Goal: Task Accomplishment & Management: Complete application form

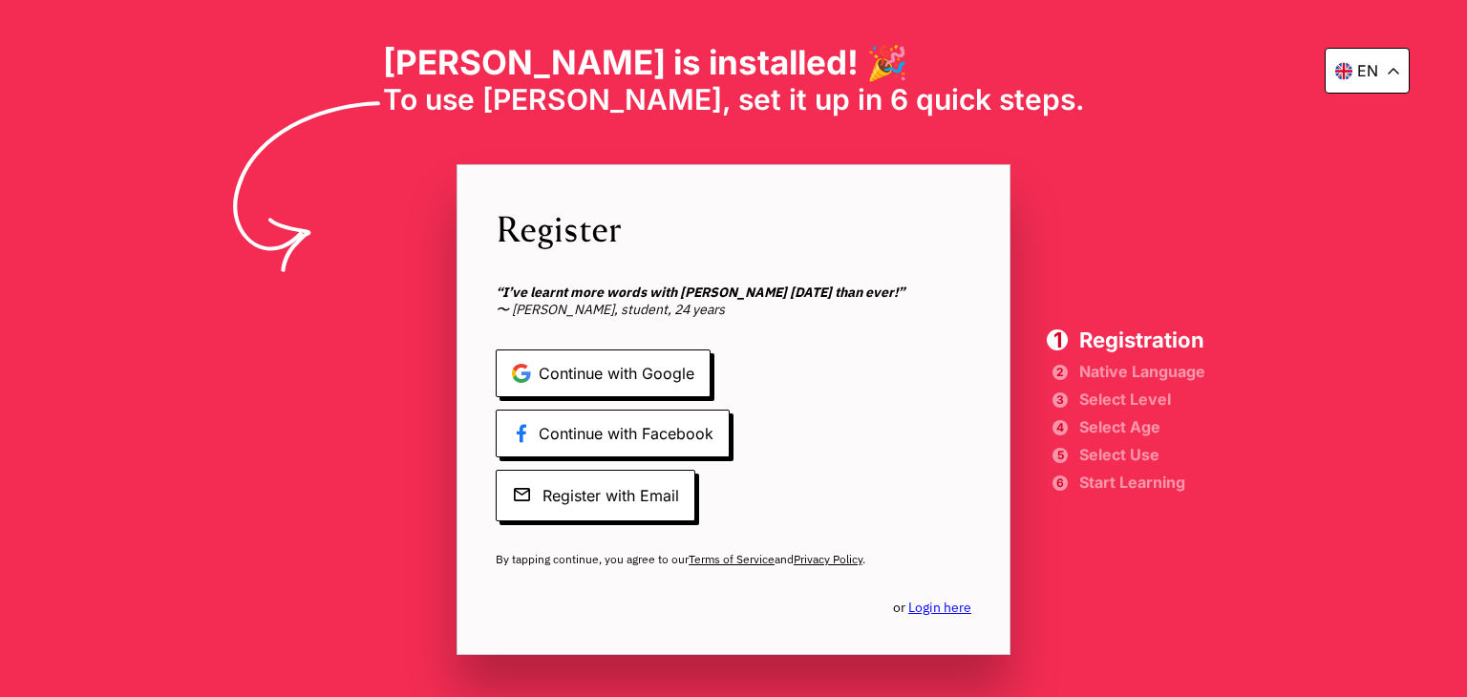
click at [1219, 617] on div "en [PERSON_NAME] is installed! 🎉 To use [PERSON_NAME], set it up in 6 quick ste…" at bounding box center [733, 348] width 1467 height 697
click at [653, 383] on span "Continue with Google" at bounding box center [603, 374] width 215 height 48
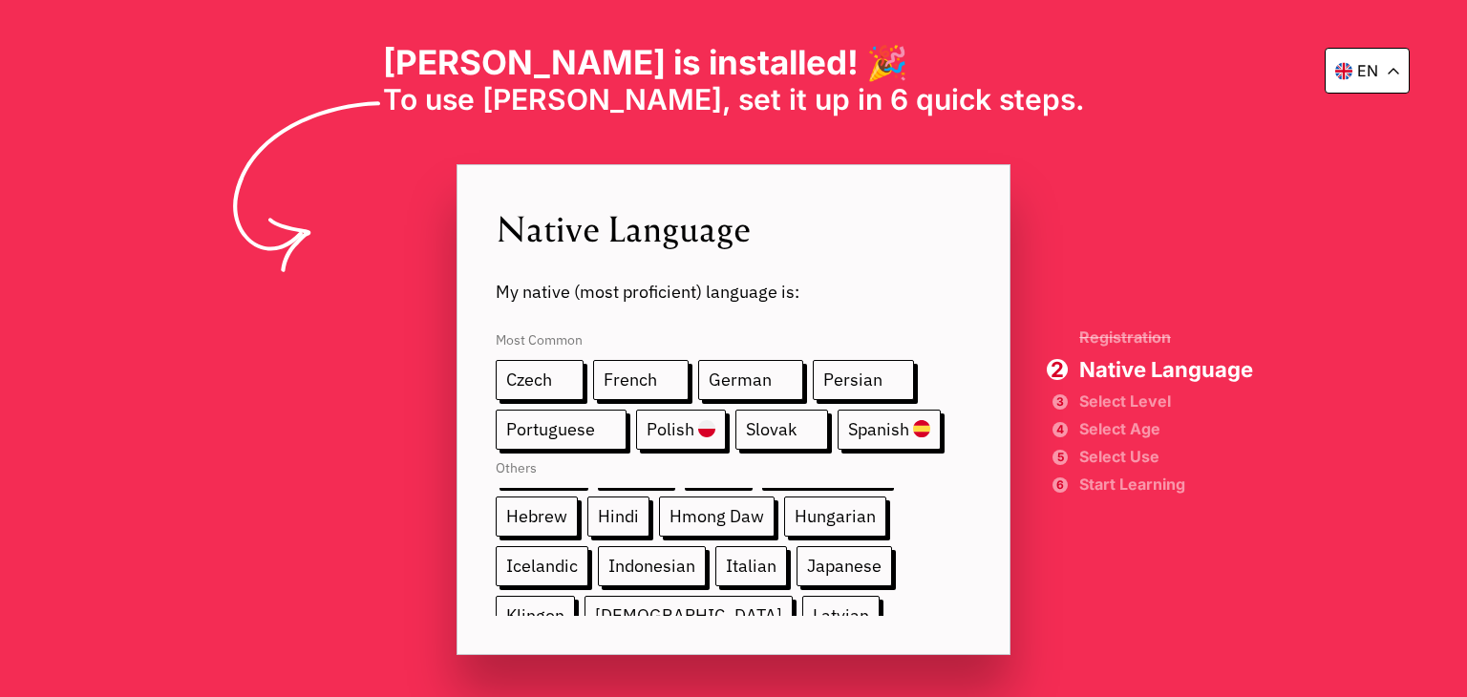
scroll to position [139, 0]
click at [638, 521] on span "Hindi" at bounding box center [618, 518] width 62 height 40
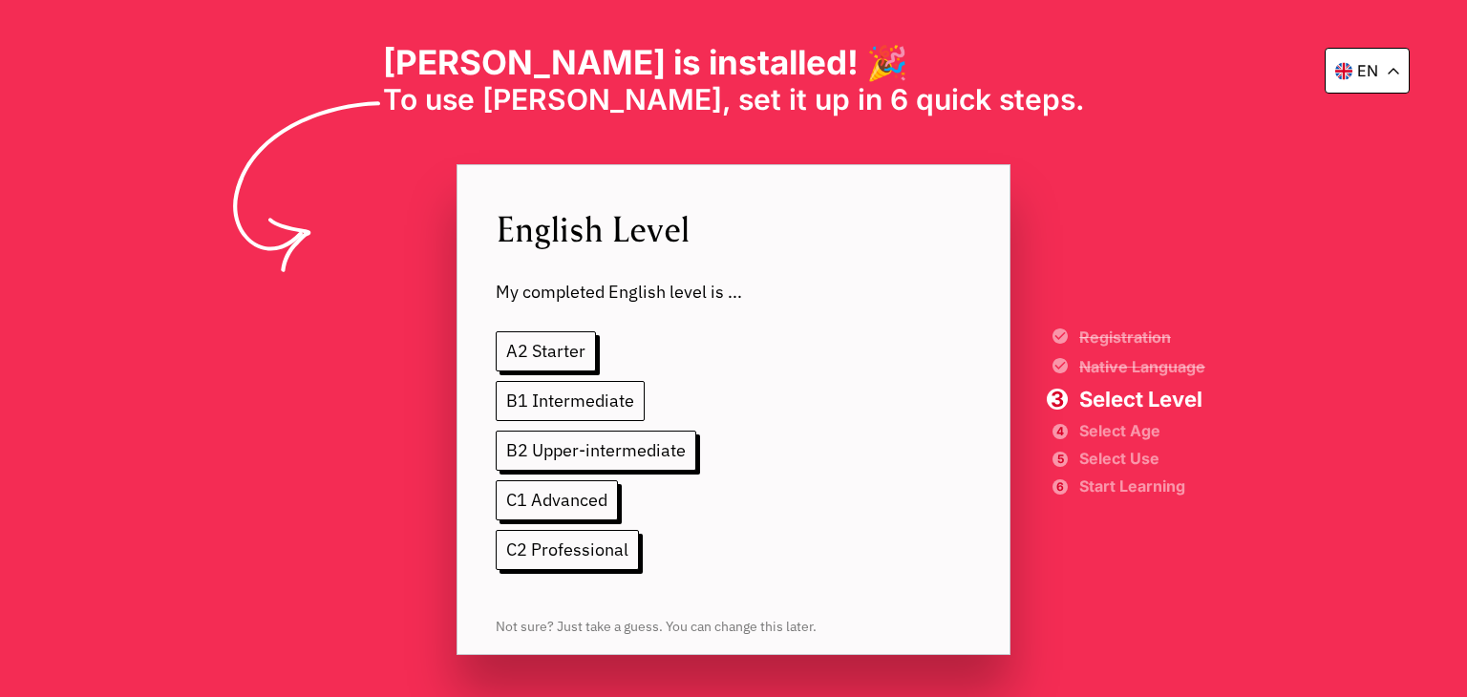
click at [563, 394] on span "B1 Intermediate" at bounding box center [570, 401] width 149 height 40
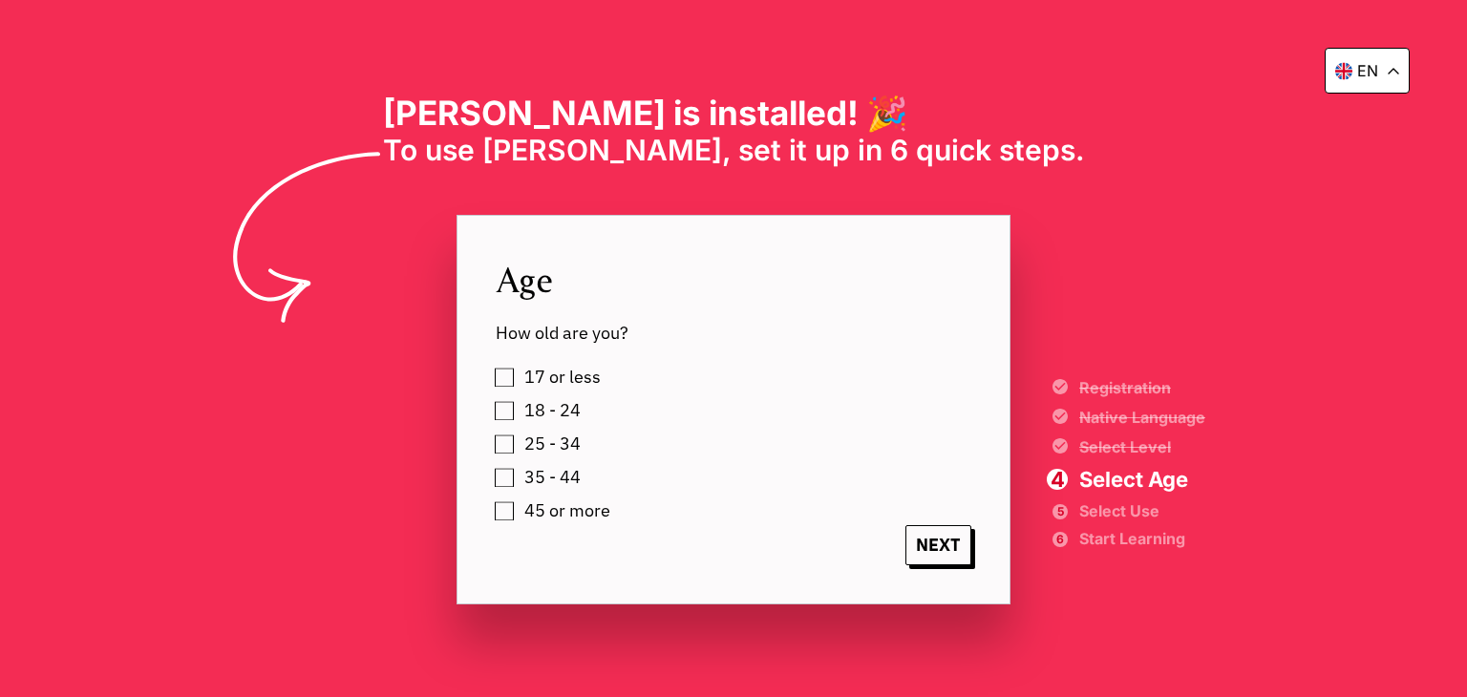
click at [518, 411] on label "18 - 24" at bounding box center [549, 410] width 63 height 29
click at [493, 443] on div "Age How old are you? 17 or less 18 - 24 25 - 34 35 - 44 45 or more NEXT Registr…" at bounding box center [734, 410] width 554 height 390
click at [498, 443] on div "17 or less 18 - 24 25 - 34 35 - 44 45 or more" at bounding box center [753, 444] width 514 height 162
click at [942, 547] on span "NEXT" at bounding box center [939, 545] width 66 height 40
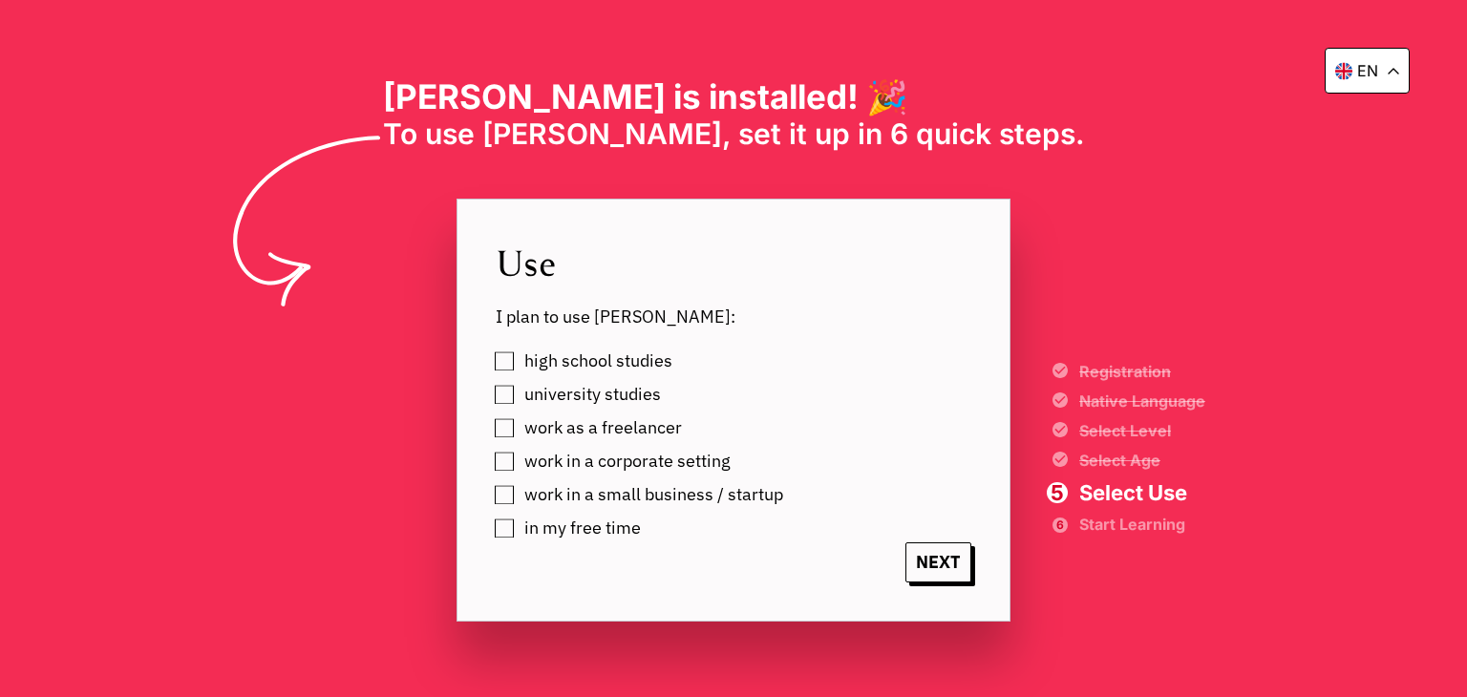
click at [518, 395] on label "university studies" at bounding box center [589, 394] width 143 height 29
click at [518, 417] on label "work as a freelancer" at bounding box center [600, 428] width 164 height 29
click at [518, 460] on label "work in a corporate setting" at bounding box center [624, 461] width 213 height 29
click at [518, 499] on label "work in a small business / startup" at bounding box center [651, 494] width 266 height 29
click at [518, 524] on label "in my free time" at bounding box center [579, 528] width 123 height 29
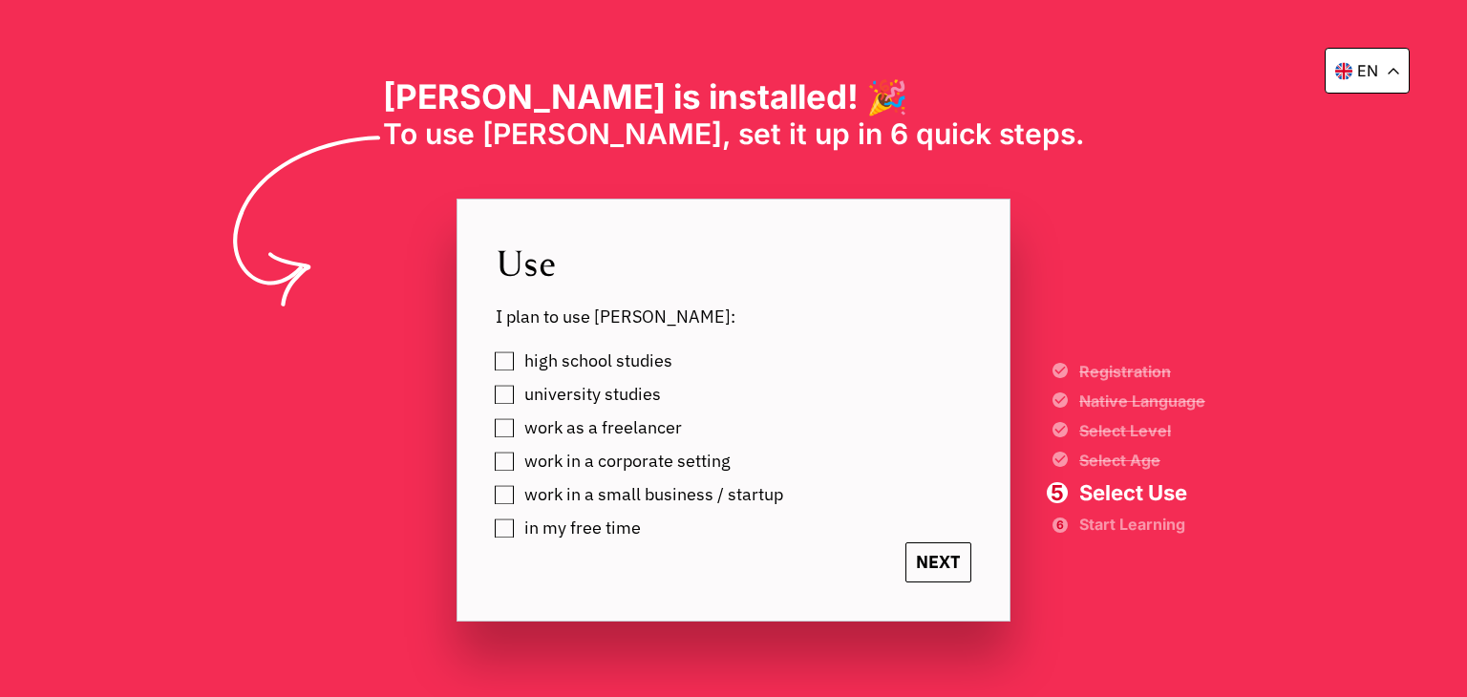
click at [930, 551] on span "NEXT" at bounding box center [939, 563] width 66 height 40
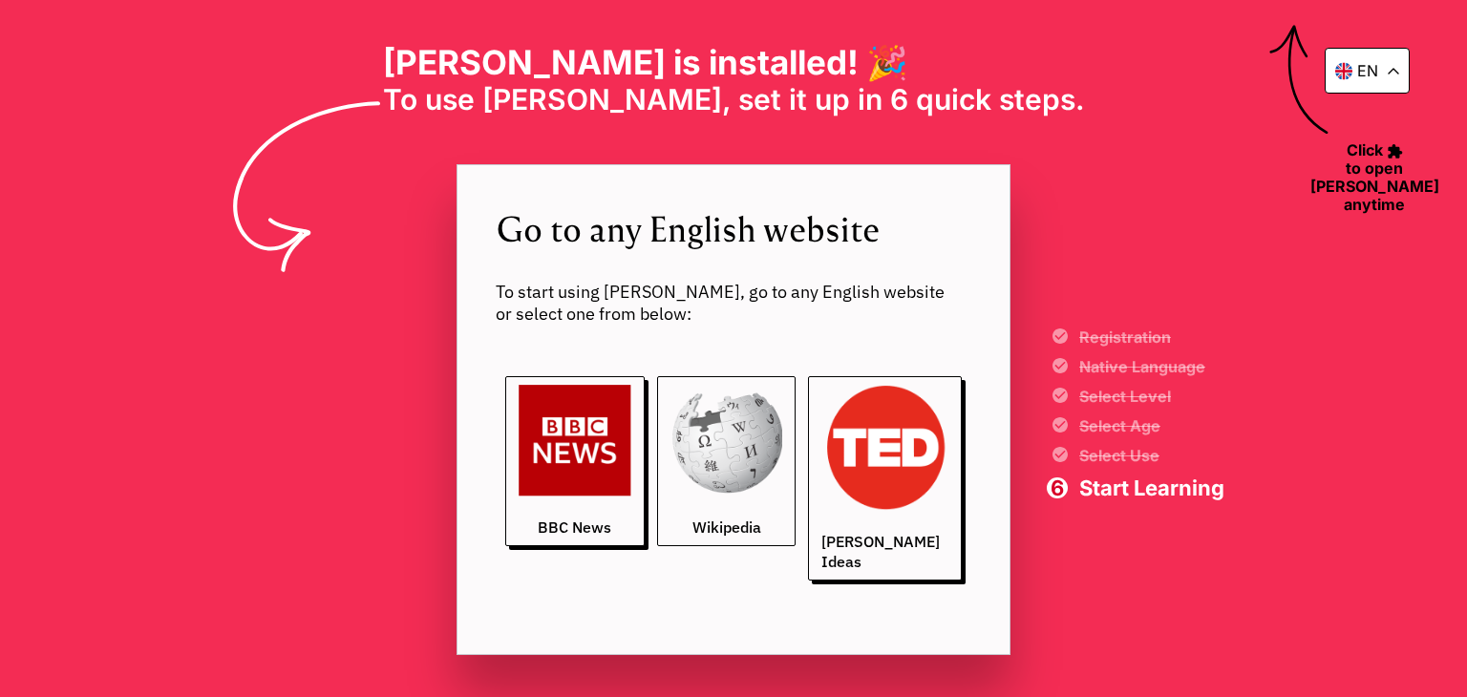
click at [760, 480] on img at bounding box center [727, 441] width 113 height 113
